Goal: Unclear

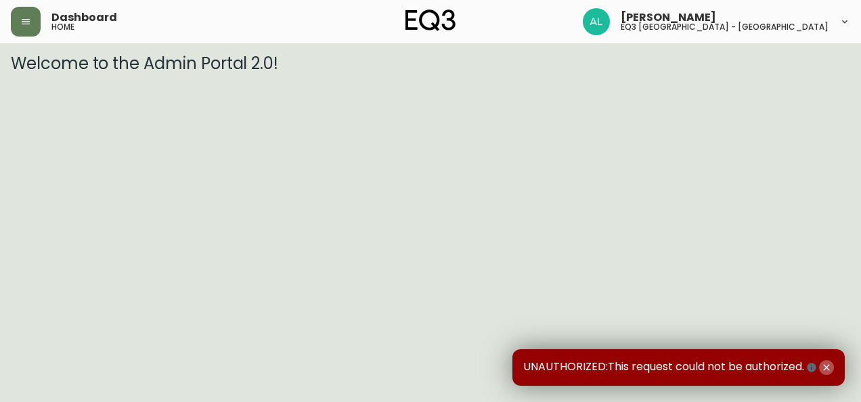
click at [830, 368] on icon "button" at bounding box center [826, 367] width 11 height 11
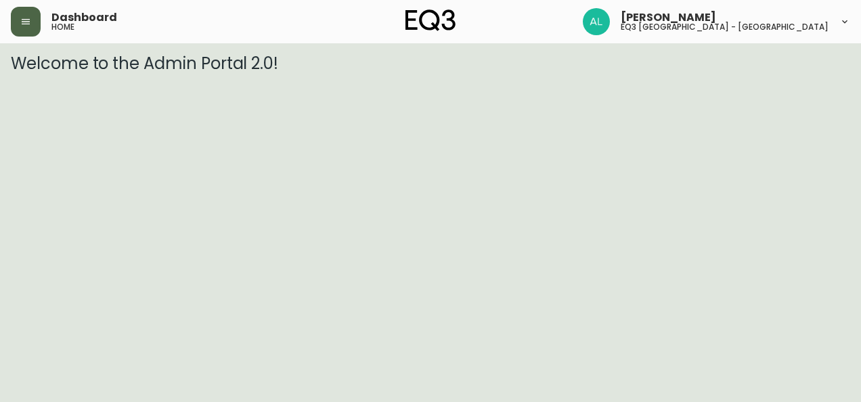
click at [24, 22] on icon "button" at bounding box center [26, 21] width 8 height 5
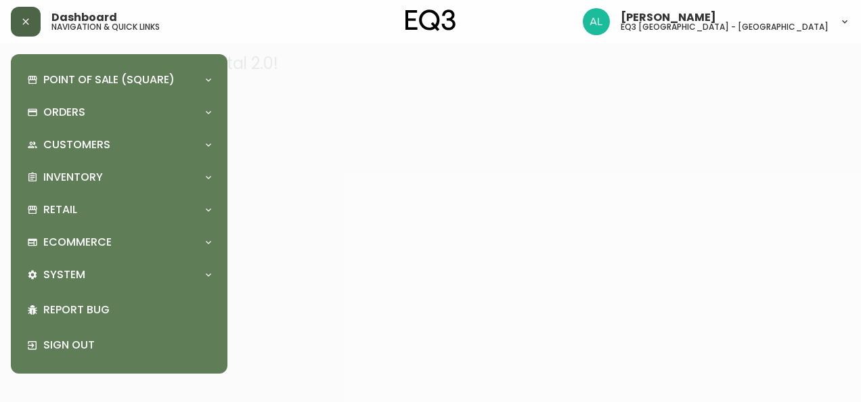
click at [24, 22] on icon "button" at bounding box center [25, 21] width 11 height 11
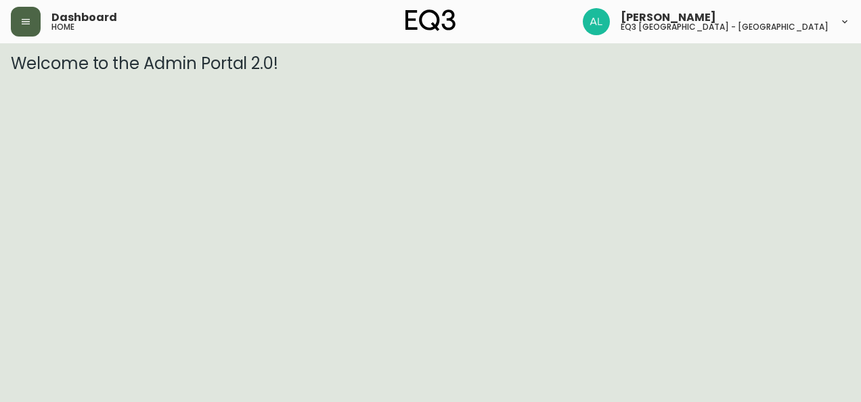
click at [24, 22] on icon "button" at bounding box center [26, 21] width 8 height 5
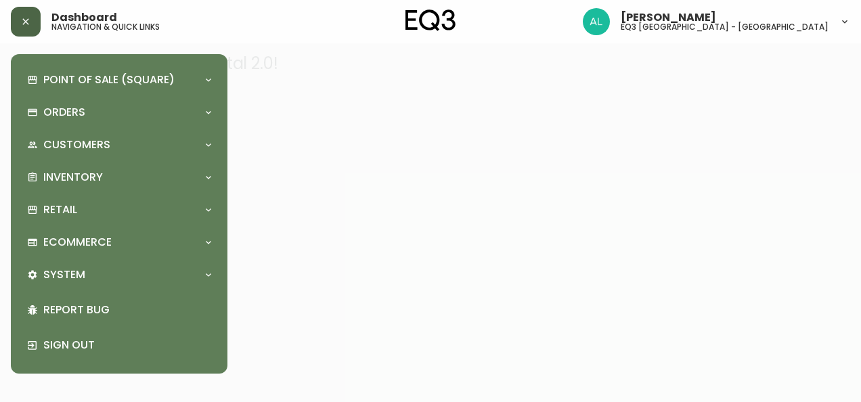
click at [24, 22] on icon "button" at bounding box center [25, 21] width 11 height 11
